Goal: Find specific page/section: Find specific page/section

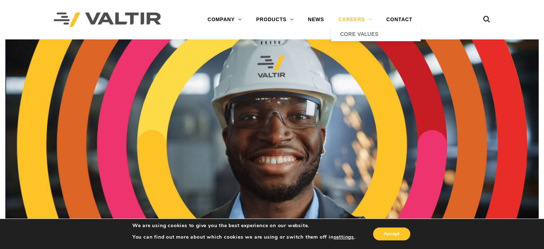
click at [350, 22] on link "CAREERS" at bounding box center [355, 20] width 48 height 14
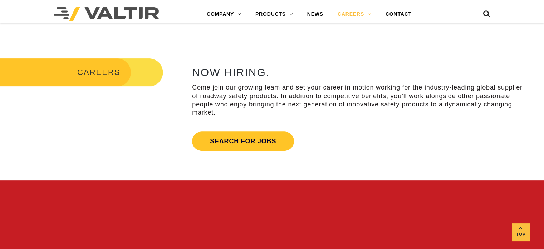
scroll to position [276, 0]
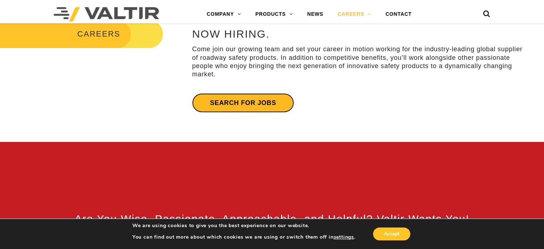
click at [244, 101] on link "Search for jobs" at bounding box center [243, 102] width 102 height 19
click at [244, 97] on link "Search for jobs" at bounding box center [243, 102] width 102 height 19
click at [254, 107] on link "Search for jobs" at bounding box center [243, 102] width 102 height 19
click at [252, 108] on link "Search for jobs" at bounding box center [243, 102] width 102 height 19
